Goal: Task Accomplishment & Management: Manage account settings

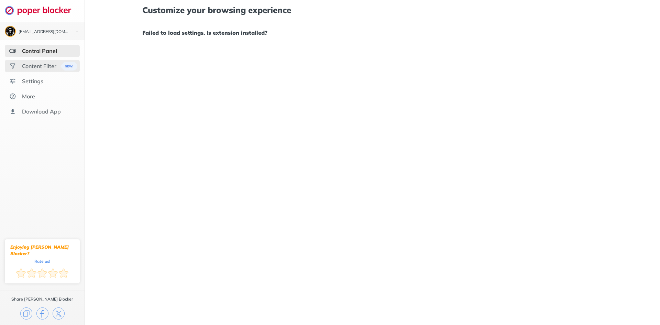
click at [20, 62] on div "Content Filter" at bounding box center [42, 66] width 75 height 12
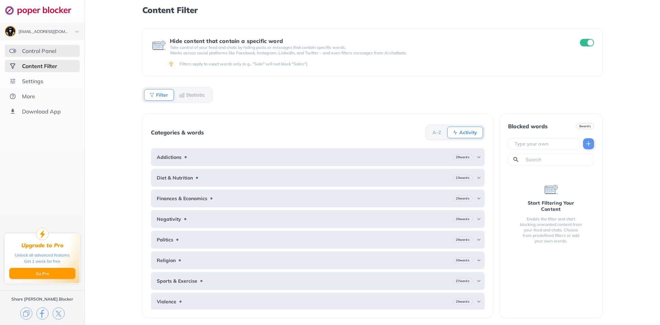
click at [48, 52] on div "Control Panel" at bounding box center [39, 50] width 34 height 7
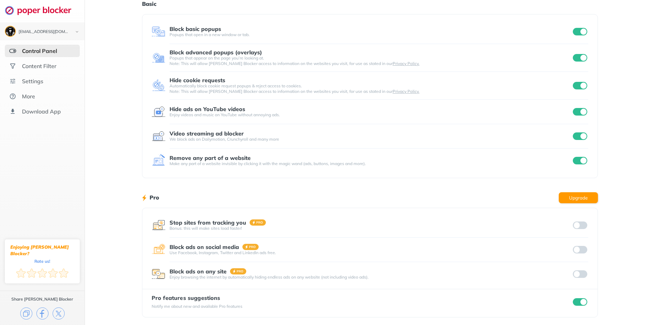
scroll to position [31, 0]
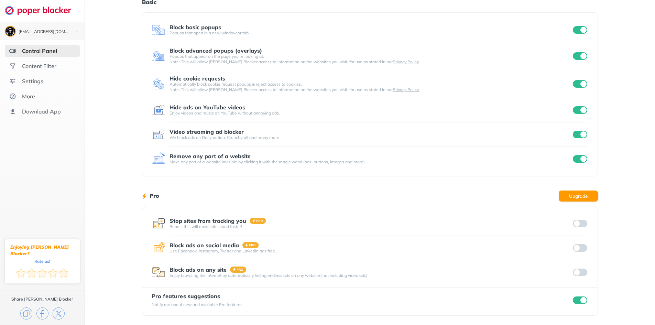
click at [580, 133] on input "checkbox" at bounding box center [580, 135] width 14 height 8
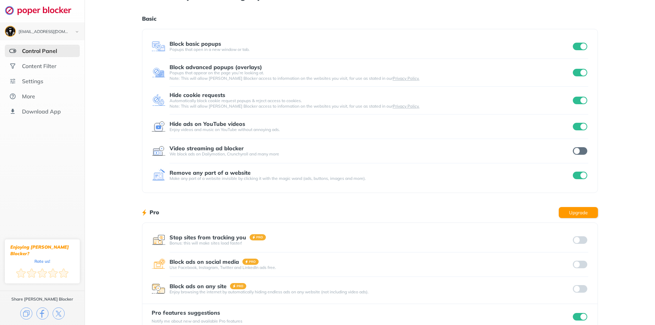
scroll to position [0, 0]
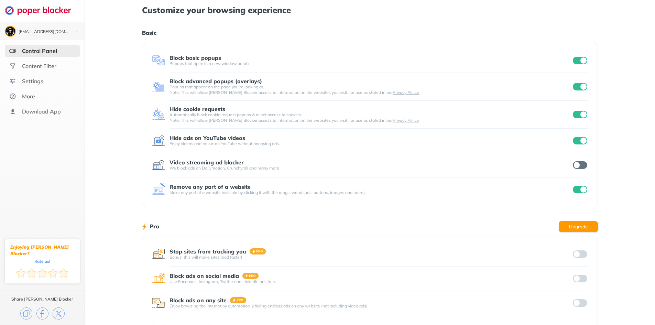
click at [580, 139] on input "checkbox" at bounding box center [580, 141] width 14 height 8
click at [584, 166] on input "checkbox" at bounding box center [580, 165] width 14 height 8
click at [582, 163] on input "checkbox" at bounding box center [580, 165] width 14 height 8
click at [559, 136] on div "Hide ads on YouTube videos" at bounding box center [371, 138] width 402 height 6
click at [585, 163] on input "checkbox" at bounding box center [580, 165] width 14 height 8
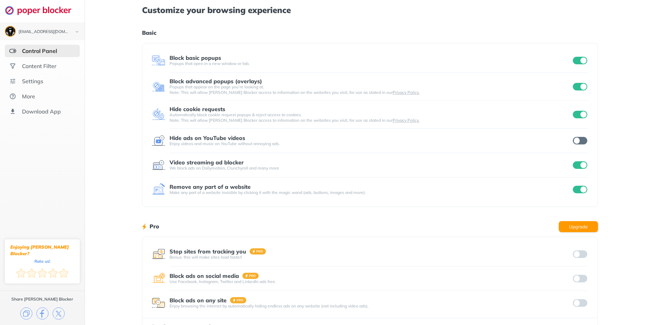
click at [581, 139] on input "checkbox" at bounding box center [580, 141] width 14 height 8
